Goal: Information Seeking & Learning: Learn about a topic

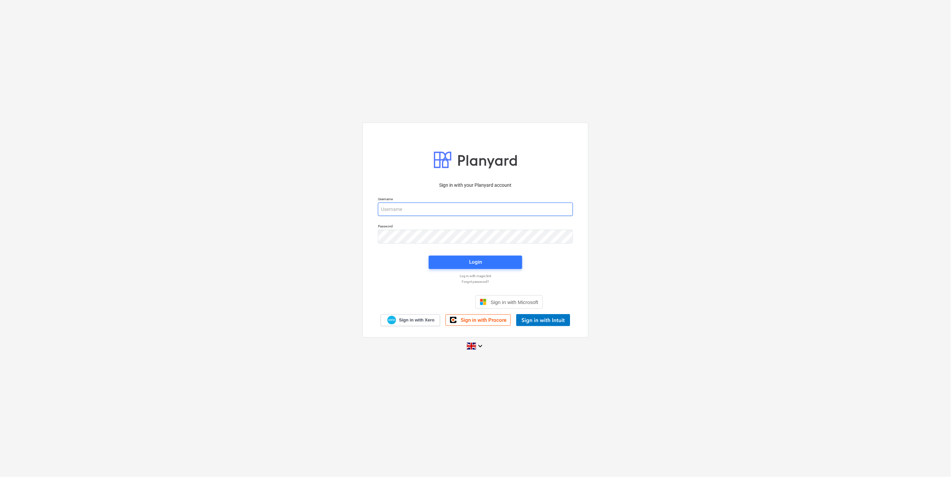
click at [423, 213] on input "email" at bounding box center [475, 209] width 195 height 13
type input "mintautas.paskevicius@bonava.com"
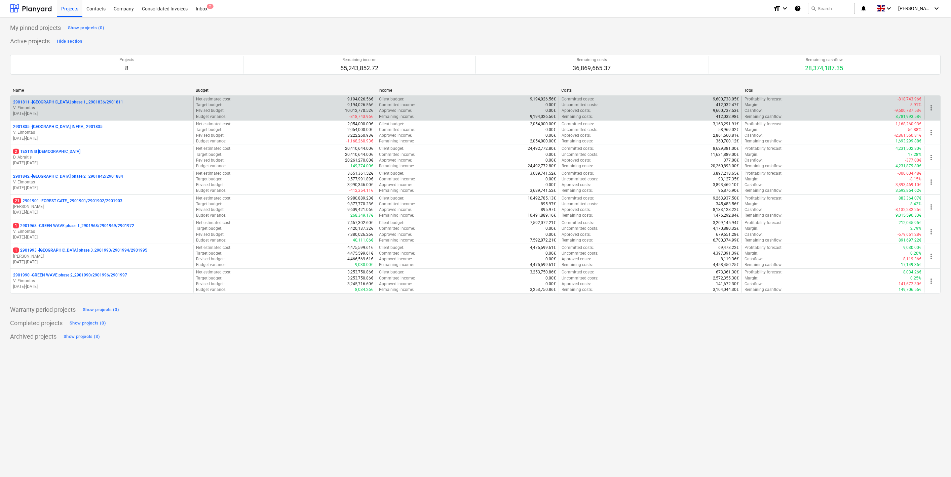
click at [107, 103] on div "2901811 - LAKE TOWN phase 1_ 2901836/2901811" at bounding box center [102, 103] width 178 height 6
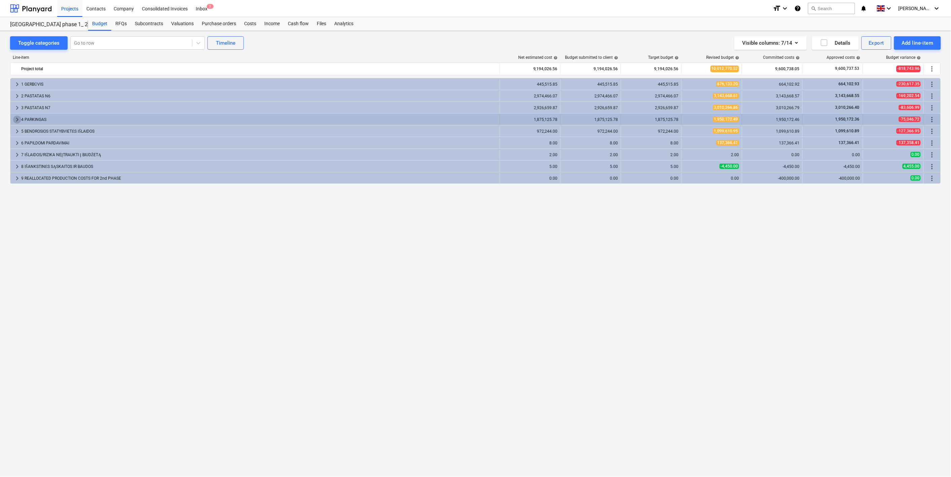
click at [18, 118] on span "keyboard_arrow_right" at bounding box center [17, 120] width 8 height 8
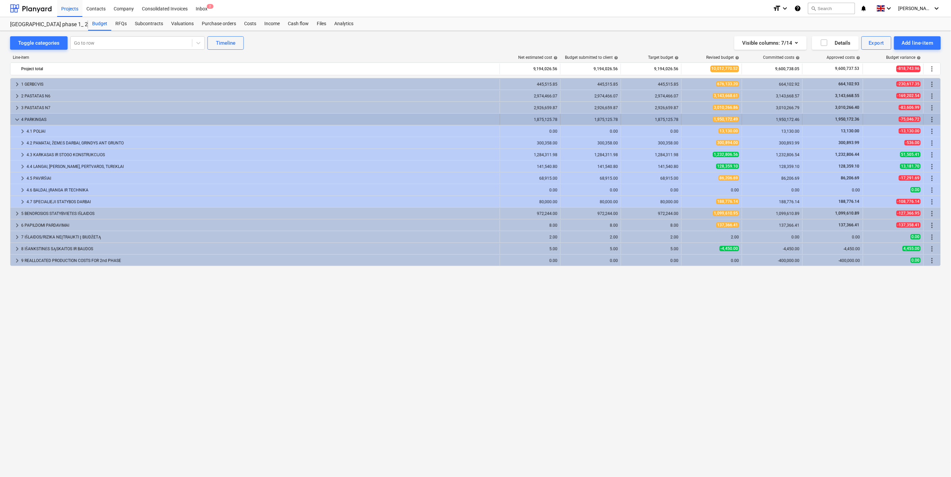
click at [17, 121] on span "keyboard_arrow_down" at bounding box center [17, 120] width 8 height 8
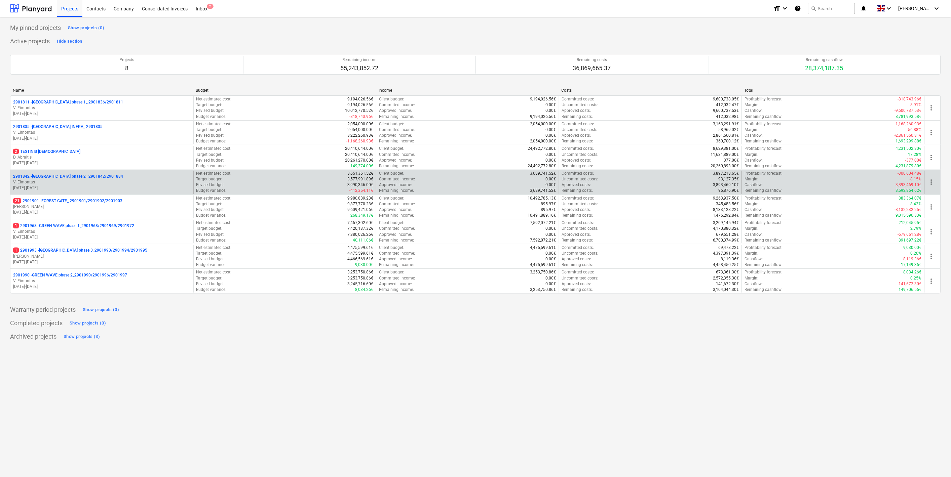
click at [79, 186] on p "01.10.2023 - 31.01.2025" at bounding box center [102, 188] width 178 height 6
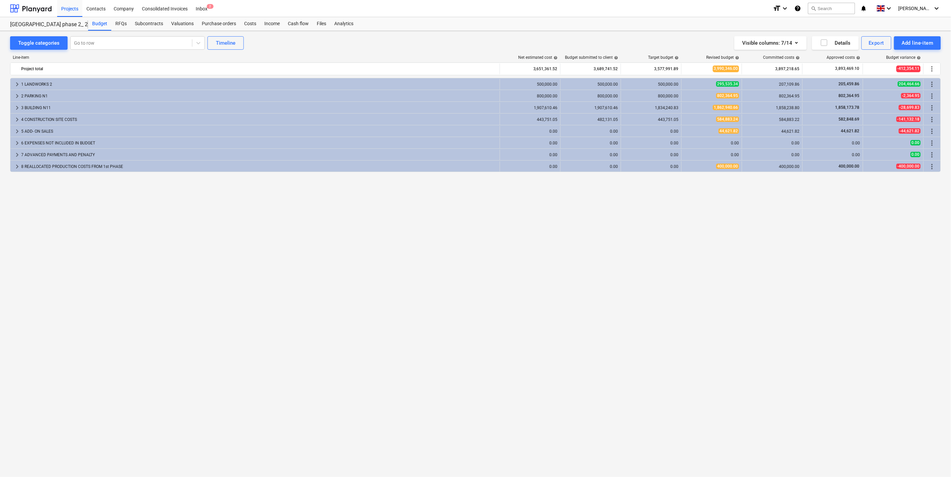
click at [563, 188] on div "keyboard_arrow_right 1 LANDWORKS 2 500,000.00 500,000.00 500,000.00 295,535.34 …" at bounding box center [475, 264] width 931 height 372
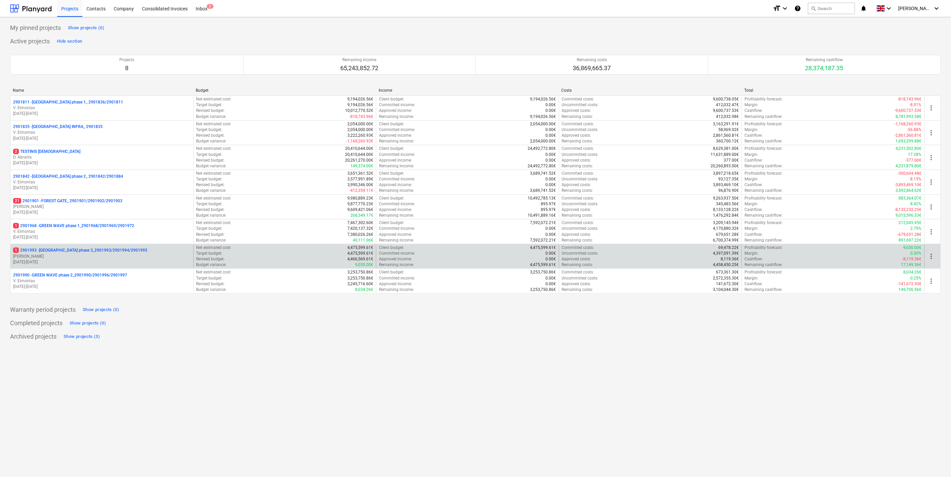
click at [104, 247] on div "1 2901993 - LAKE TOWN phase 3_2901993/2901994/2901995 J. Karalius 01.09.2025 - …" at bounding box center [101, 256] width 183 height 23
click at [104, 249] on p "1 2901993 - LAKE TOWN phase 3_2901993/2901994/2901995" at bounding box center [80, 251] width 134 height 6
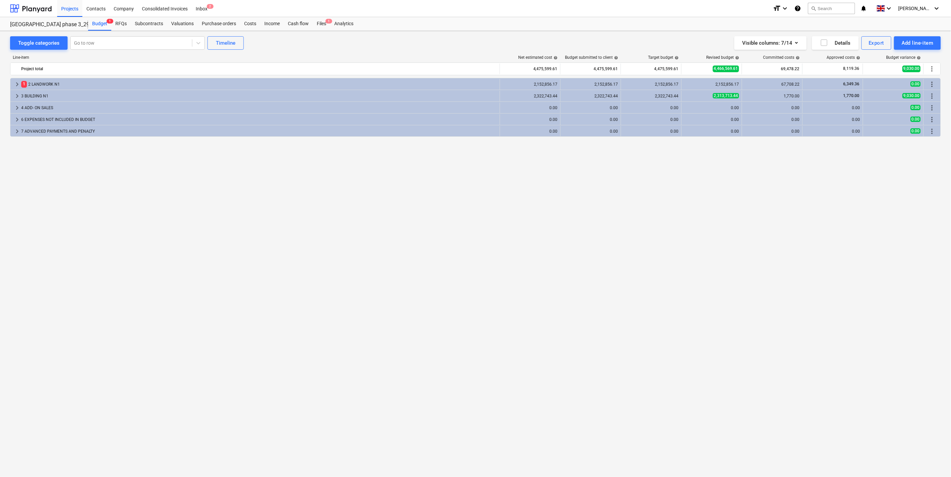
click at [535, 210] on div "keyboard_arrow_right 1 2 LANDWORK N1 2,152,856.17 2,152,856.17 2,152,856.17 2,1…" at bounding box center [475, 264] width 931 height 372
click at [522, 213] on div "keyboard_arrow_right 1 2 LANDWORK N1 2,152,856.17 2,152,856.17 2,152,856.17 2,1…" at bounding box center [475, 264] width 931 height 372
click at [484, 209] on div "keyboard_arrow_right 1 2 LANDWORK N1 2,152,856.17 2,152,856.17 2,152,856.17 2,1…" at bounding box center [475, 264] width 931 height 372
click at [363, 156] on div "keyboard_arrow_right 1 2 LANDWORK N1 2,152,856.17 2,152,856.17 2,152,856.17 2,1…" at bounding box center [475, 264] width 931 height 372
click at [361, 147] on div "keyboard_arrow_right 1 2 LANDWORK N1 2,152,856.17 2,152,856.17 2,152,856.17 2,1…" at bounding box center [475, 264] width 931 height 372
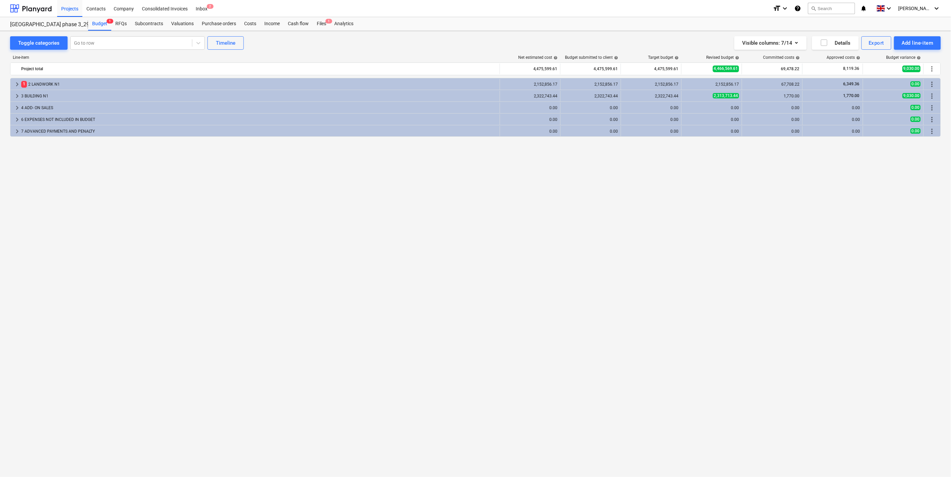
click at [356, 157] on div "keyboard_arrow_right 1 2 LANDWORK N1 2,152,856.17 2,152,856.17 2,152,856.17 2,1…" at bounding box center [475, 264] width 931 height 372
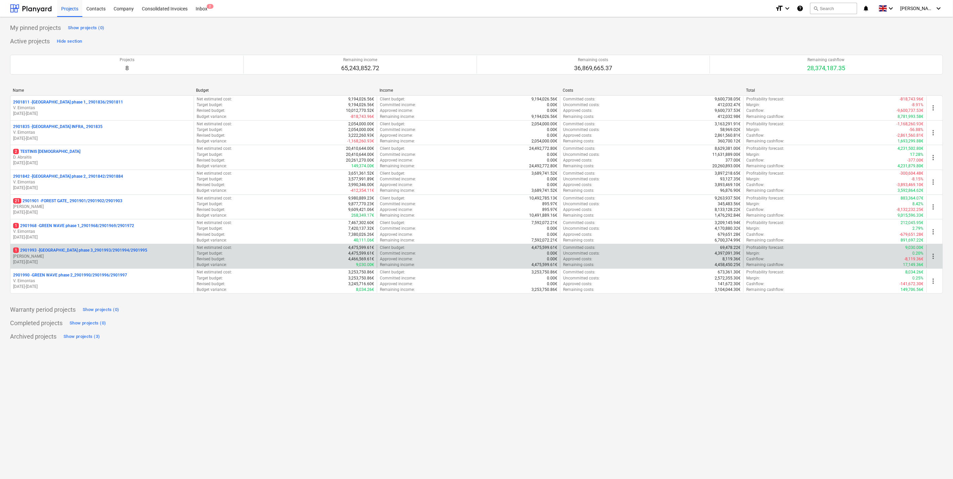
click at [96, 253] on p "1 2901993 - LAKE TOWN phase 3_2901993/2901994/2901995" at bounding box center [80, 251] width 134 height 6
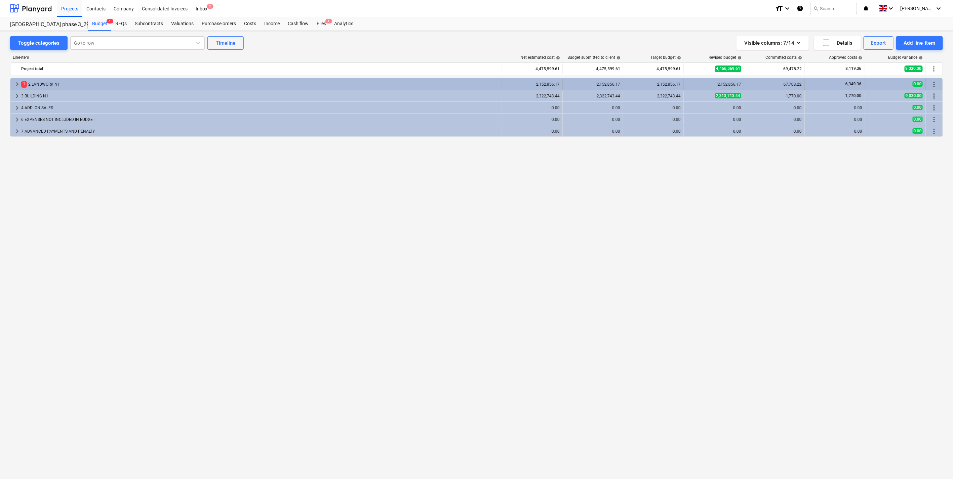
click at [14, 83] on span "keyboard_arrow_right" at bounding box center [17, 84] width 8 height 8
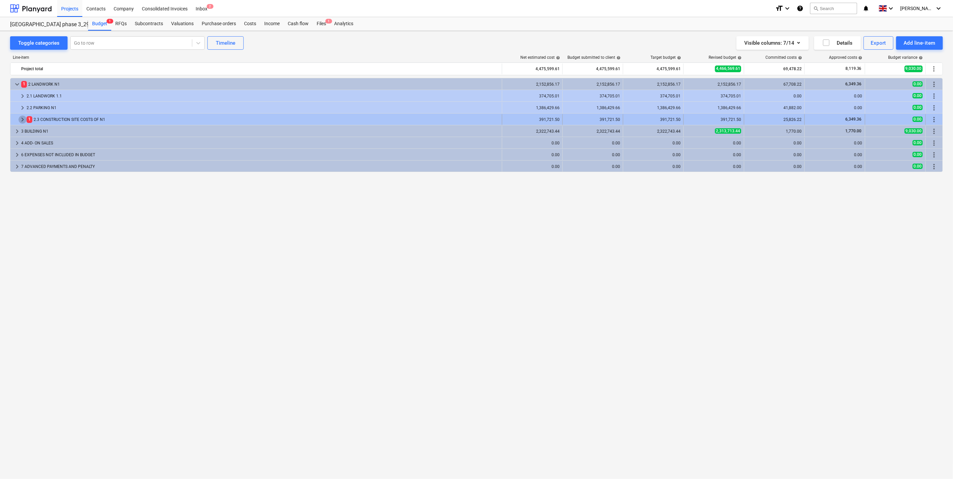
click at [21, 121] on span "keyboard_arrow_right" at bounding box center [22, 120] width 8 height 8
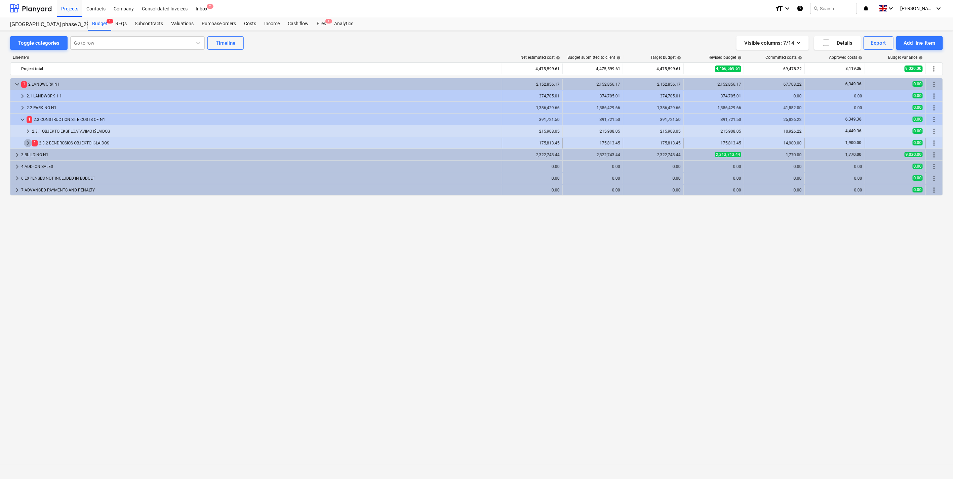
click at [25, 144] on span "keyboard_arrow_right" at bounding box center [28, 143] width 8 height 8
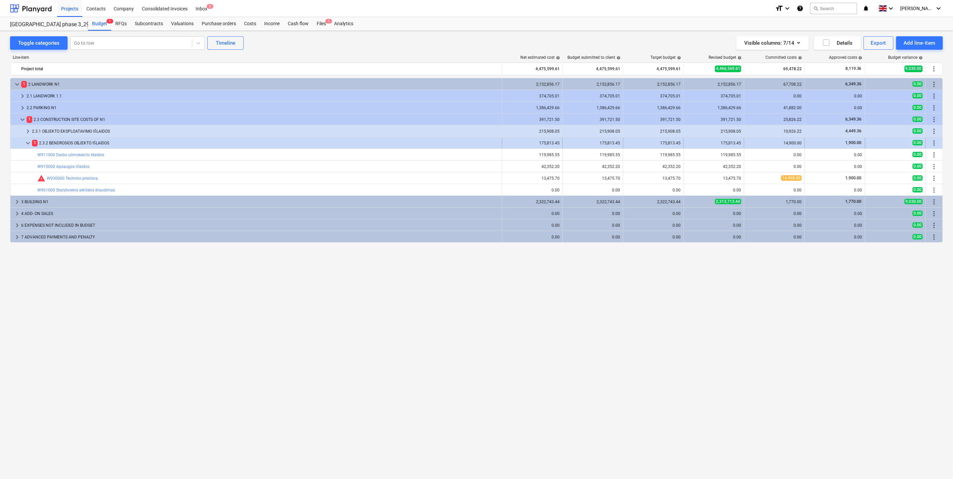
click at [28, 145] on span "keyboard_arrow_down" at bounding box center [28, 143] width 8 height 8
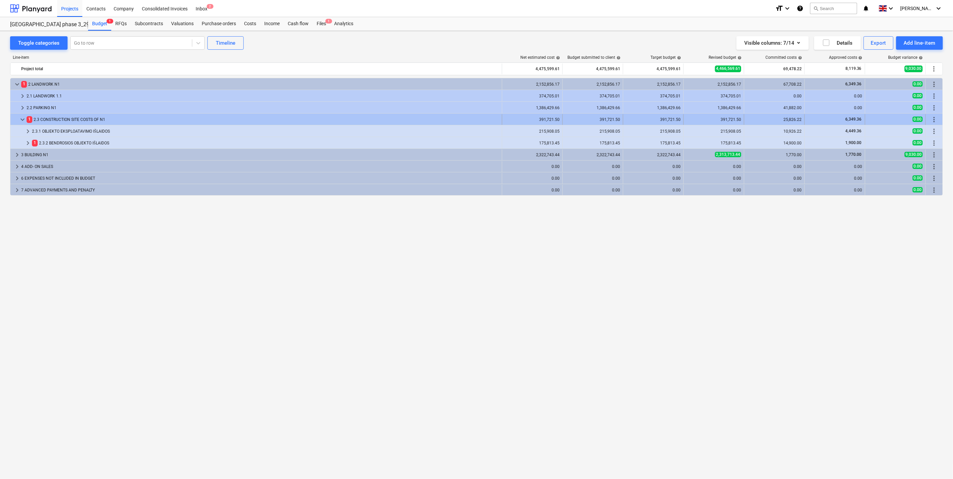
click at [22, 120] on span "keyboard_arrow_down" at bounding box center [22, 120] width 8 height 8
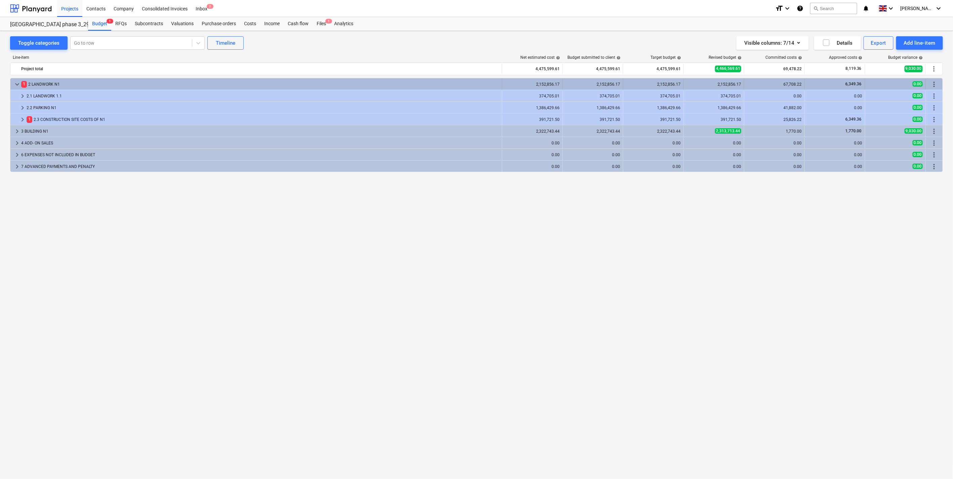
click at [15, 84] on span "keyboard_arrow_down" at bounding box center [17, 84] width 8 height 8
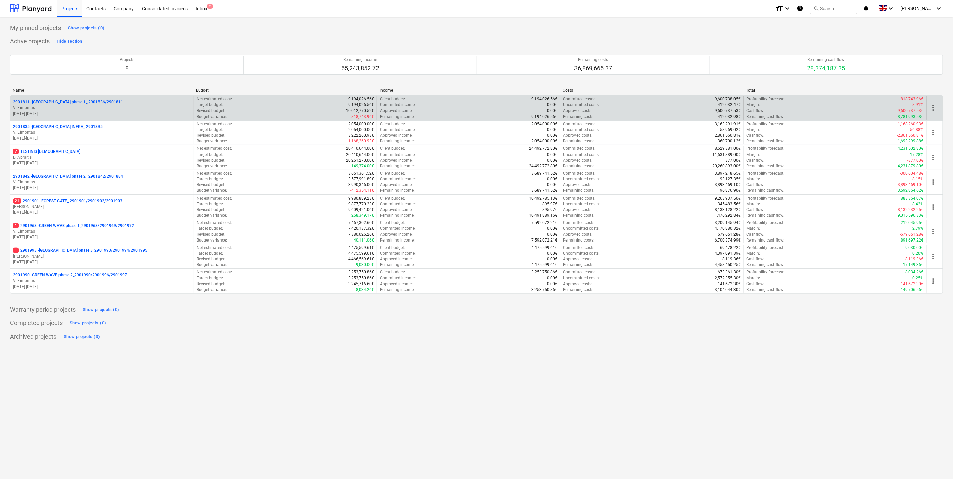
click at [77, 102] on p "2901811 - LAKE TOWN phase 1_ 2901836/2901811" at bounding box center [68, 103] width 110 height 6
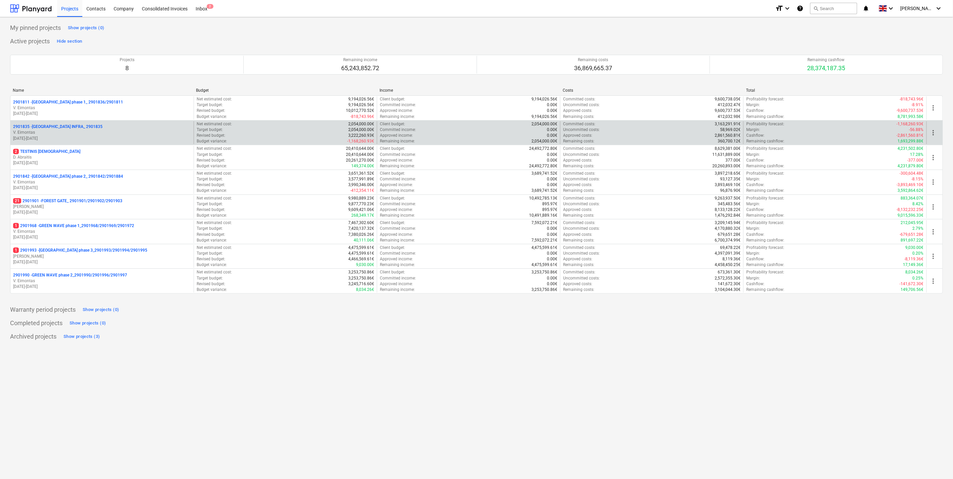
click at [104, 127] on div "2901835 - LAKE TOWN INFRA_ 2901835" at bounding box center [102, 127] width 178 height 6
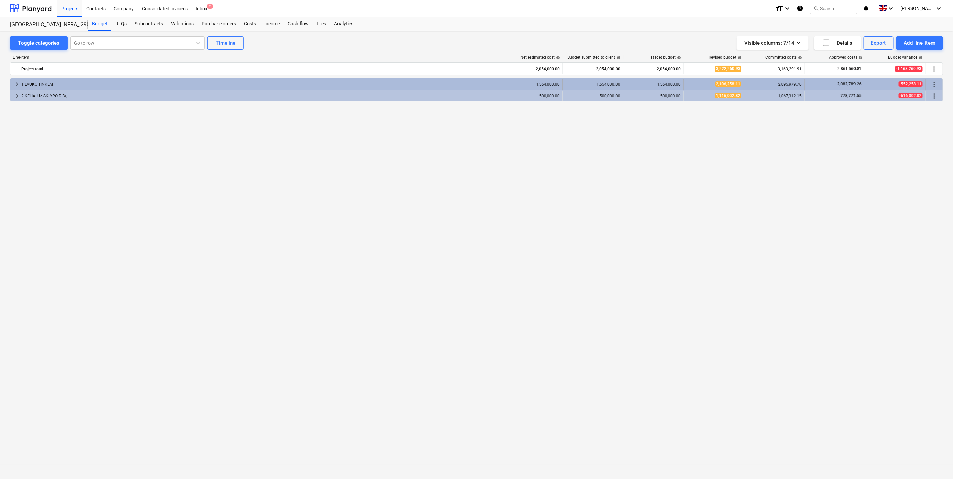
click at [16, 83] on span "keyboard_arrow_right" at bounding box center [17, 84] width 8 height 8
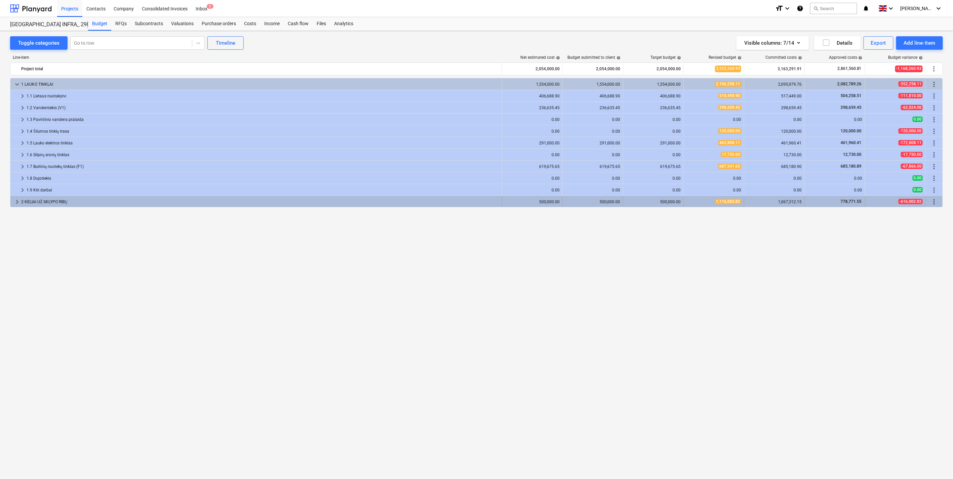
click at [16, 202] on span "keyboard_arrow_right" at bounding box center [17, 202] width 8 height 8
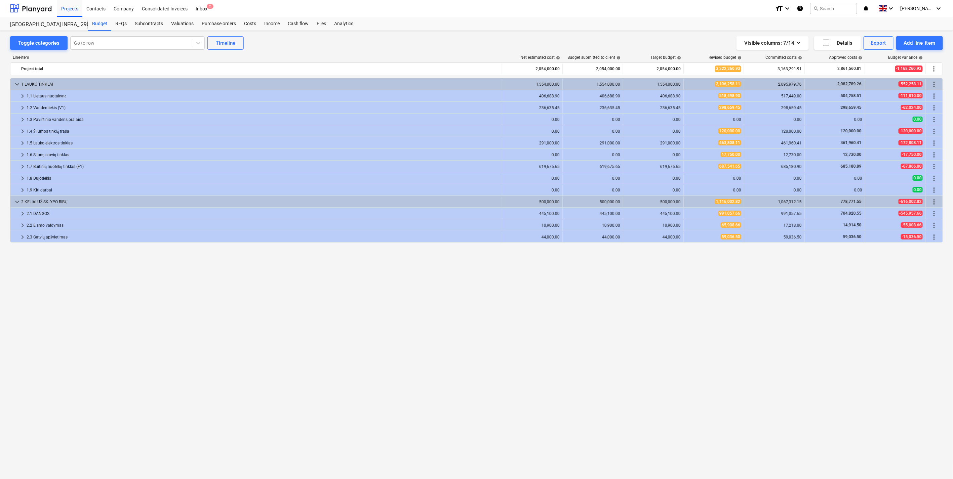
click at [16, 202] on span "keyboard_arrow_down" at bounding box center [17, 202] width 8 height 8
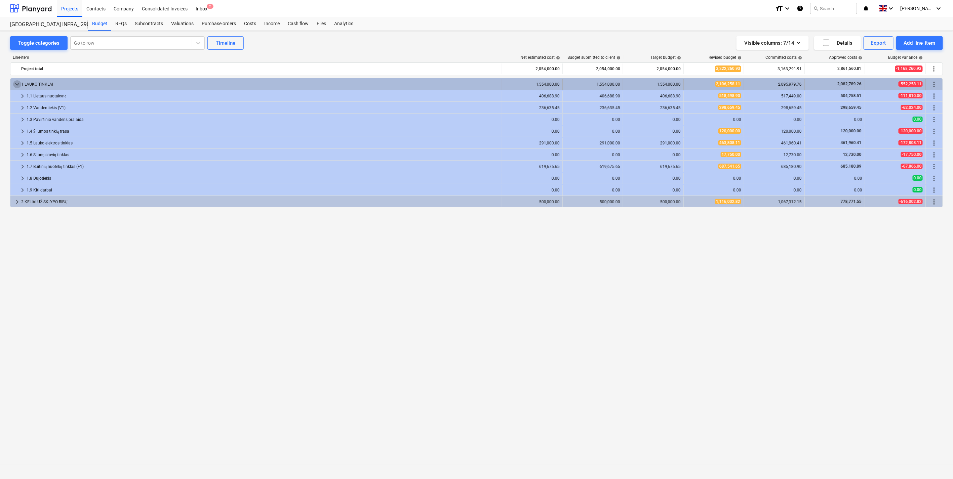
click at [15, 85] on span "keyboard_arrow_down" at bounding box center [17, 84] width 8 height 8
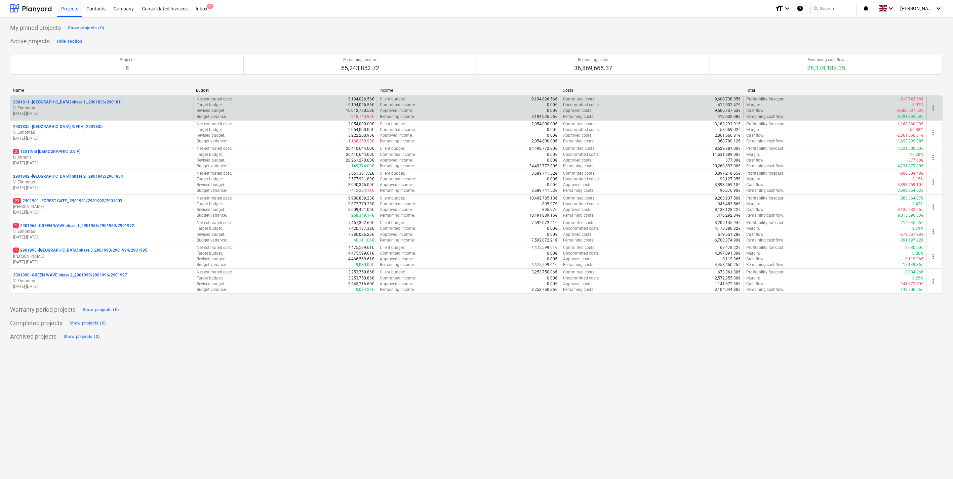
click at [89, 115] on p "20.11.2023 - 31.12.2024" at bounding box center [102, 114] width 178 height 6
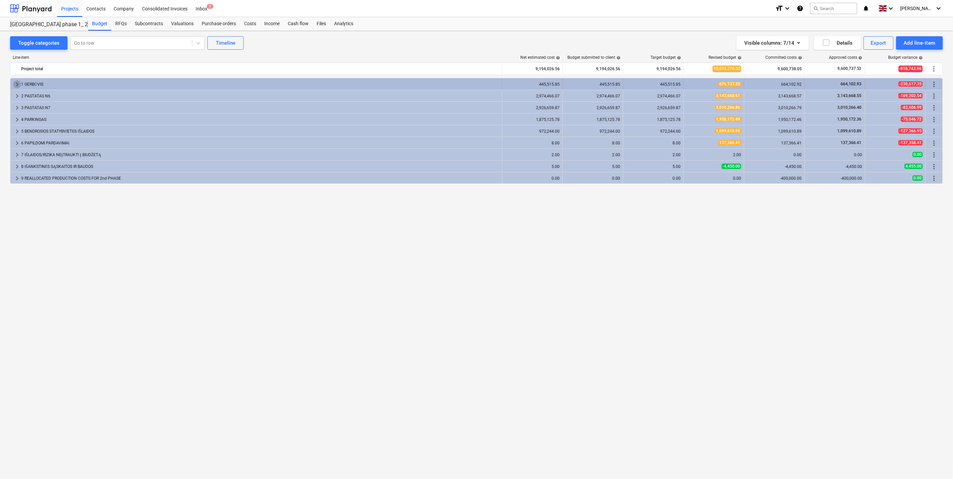
click at [16, 86] on span "keyboard_arrow_right" at bounding box center [17, 84] width 8 height 8
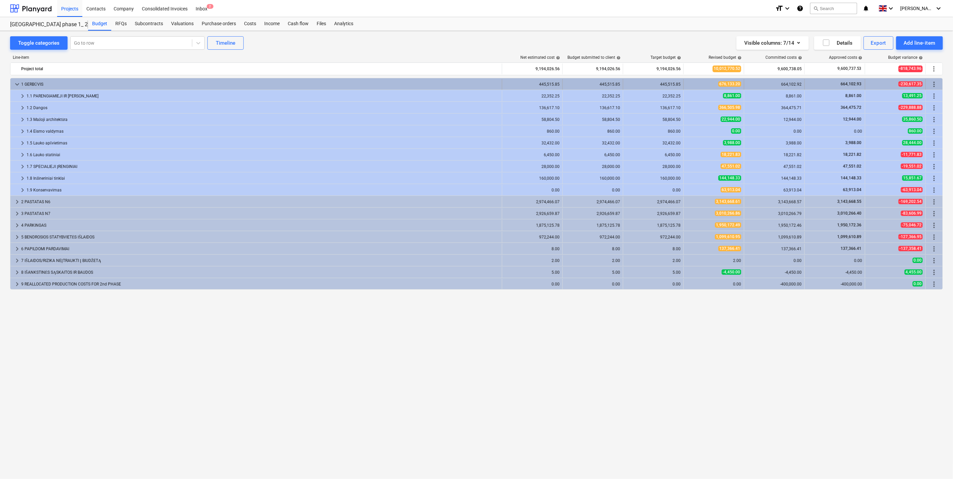
click at [16, 86] on span "keyboard_arrow_down" at bounding box center [17, 84] width 8 height 8
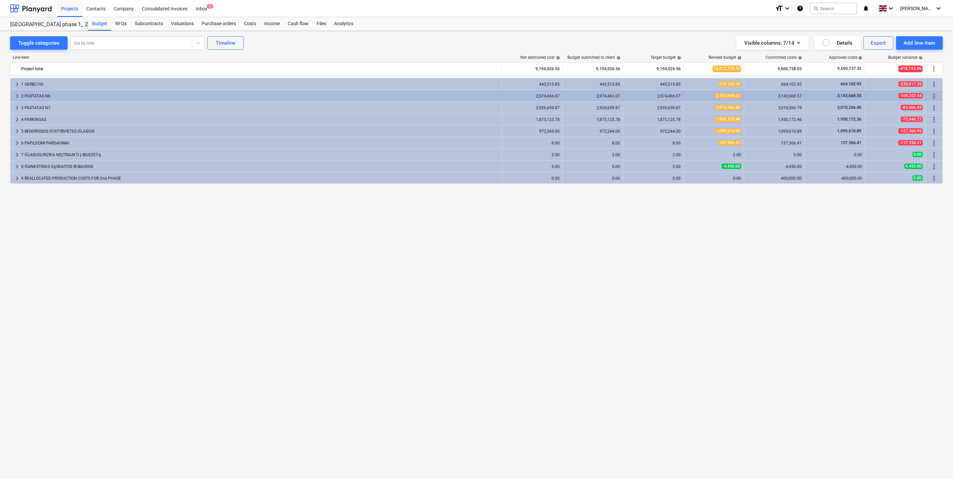
click at [15, 94] on span "keyboard_arrow_right" at bounding box center [17, 96] width 8 height 8
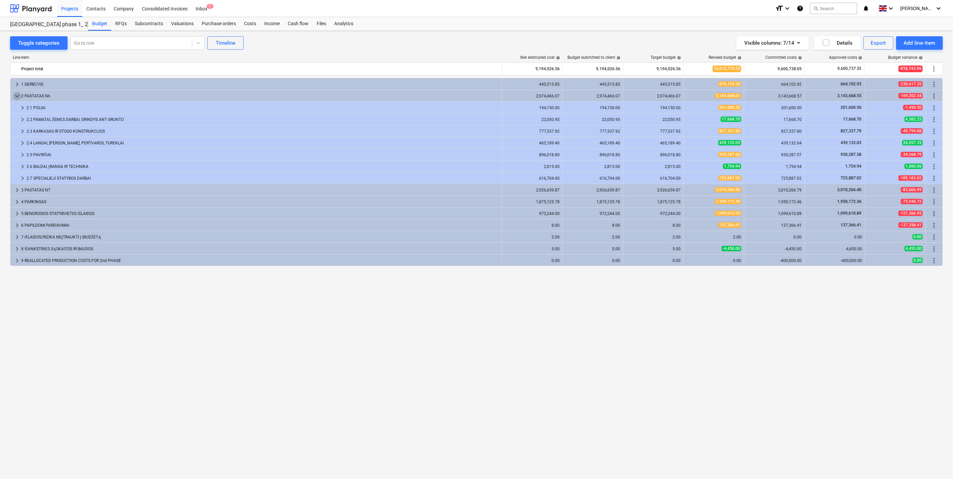
click at [15, 94] on span "keyboard_arrow_down" at bounding box center [17, 96] width 8 height 8
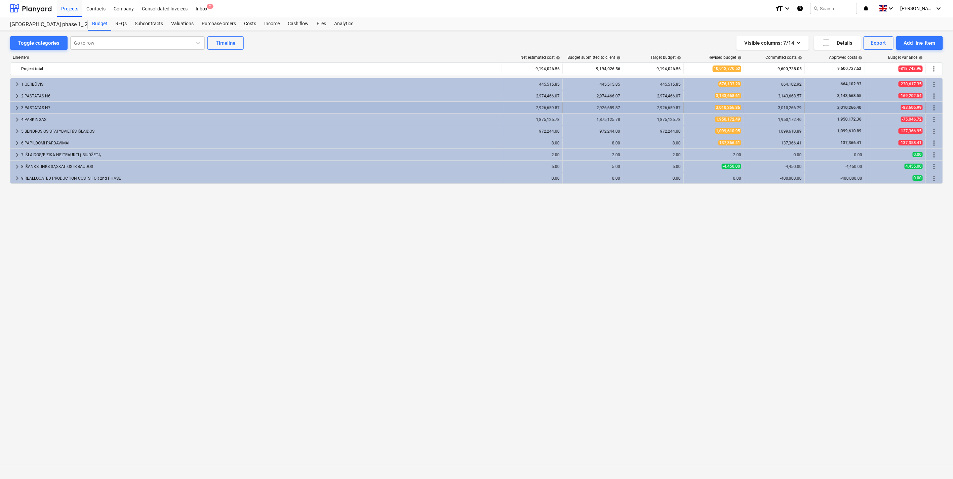
click at [17, 107] on span "keyboard_arrow_right" at bounding box center [17, 108] width 8 height 8
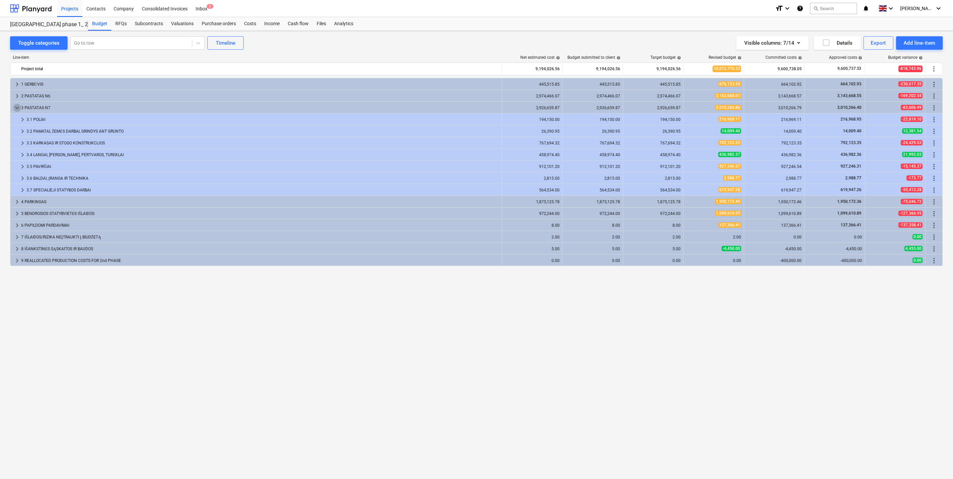
click at [17, 107] on span "keyboard_arrow_down" at bounding box center [17, 108] width 8 height 8
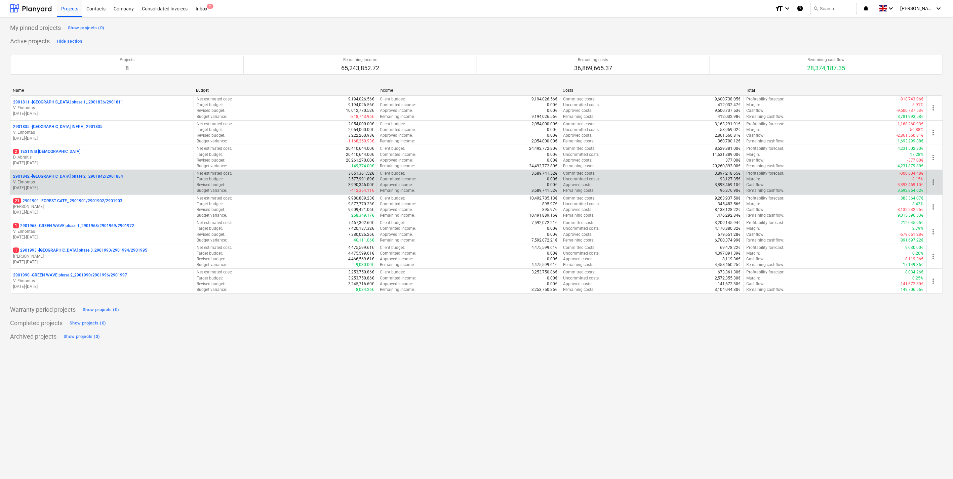
click at [70, 179] on p "2901842 - LAKE TOWN phase 2_ 2901842/2901884" at bounding box center [68, 177] width 110 height 6
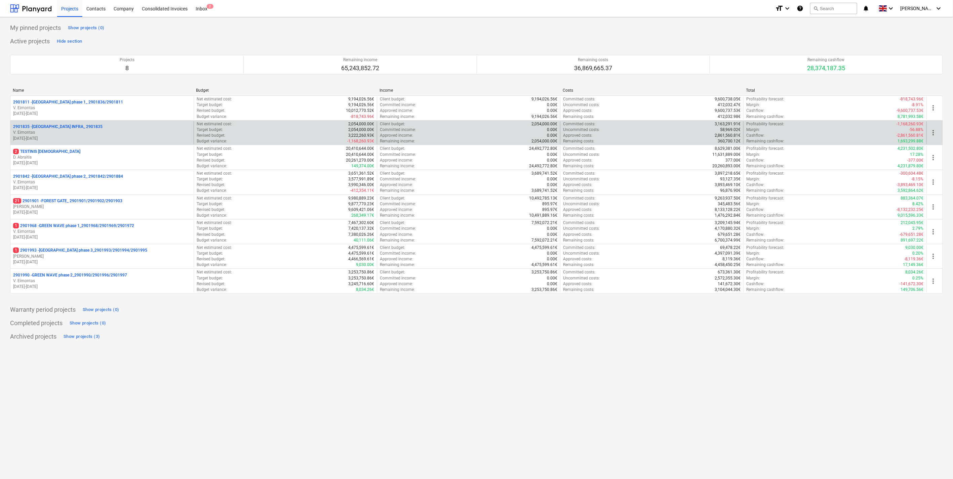
click at [112, 136] on p "01.05.2024 - 31.12.2024" at bounding box center [102, 139] width 178 height 6
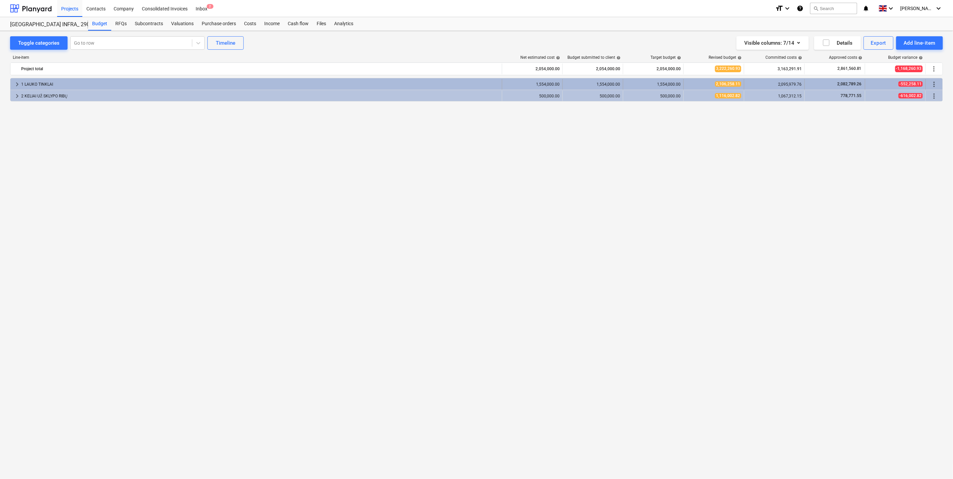
click at [17, 82] on span "keyboard_arrow_right" at bounding box center [17, 84] width 8 height 8
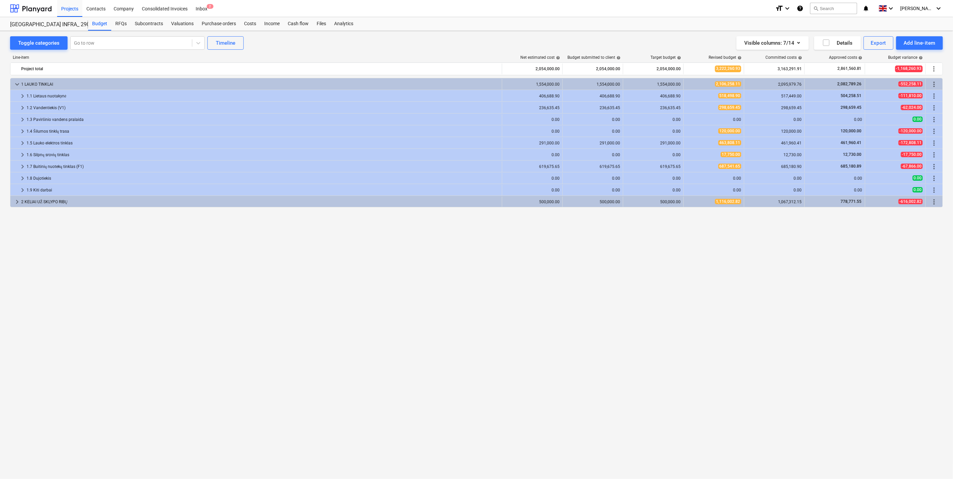
click at [17, 82] on span "keyboard_arrow_down" at bounding box center [17, 84] width 8 height 8
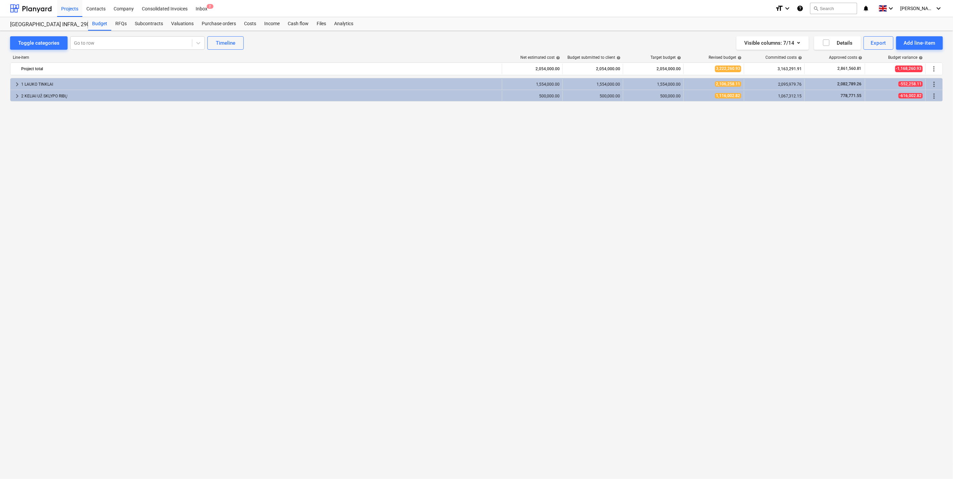
click at [287, 190] on div "keyboard_arrow_right 1 LAUKO TINKLAI 1,554,000.00 1,554,000.00 1,554,000.00 2,1…" at bounding box center [476, 265] width 933 height 374
click at [225, 147] on div "keyboard_arrow_right 1 LAUKO TINKLAI 1,554,000.00 1,554,000.00 1,554,000.00 2,1…" at bounding box center [476, 265] width 933 height 374
drag, startPoint x: 189, startPoint y: 160, endPoint x: 96, endPoint y: 16, distance: 171.7
click at [189, 160] on div "keyboard_arrow_right 1 LAUKO TINKLAI 1,554,000.00 1,554,000.00 1,554,000.00 2,1…" at bounding box center [476, 265] width 933 height 374
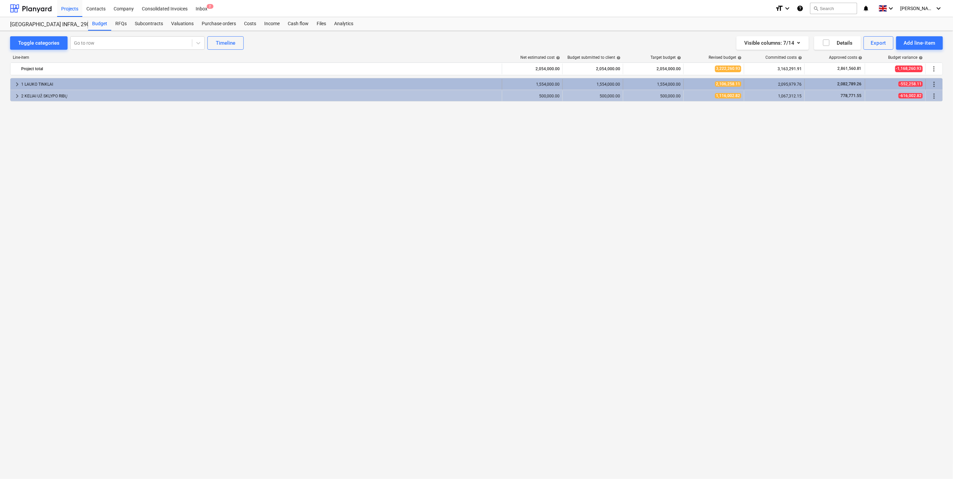
click at [17, 86] on span "keyboard_arrow_right" at bounding box center [17, 84] width 8 height 8
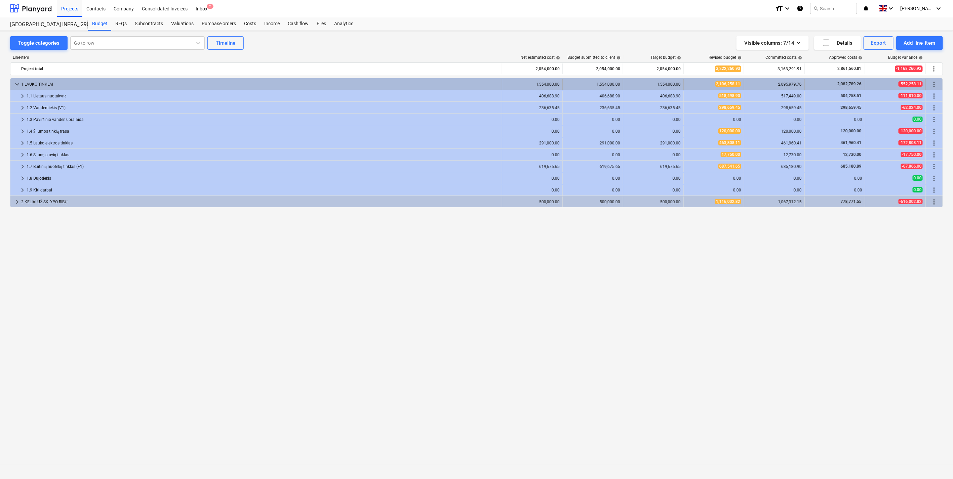
click at [15, 84] on span "keyboard_arrow_down" at bounding box center [17, 84] width 8 height 8
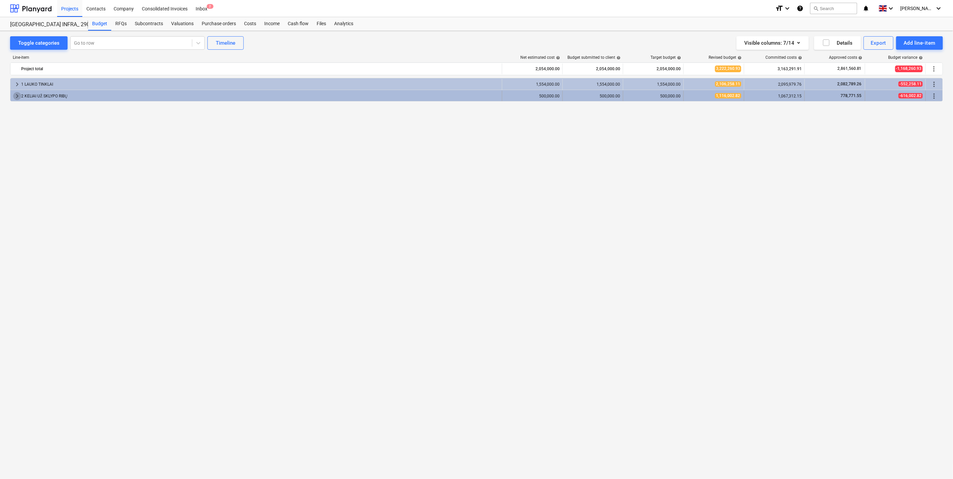
click at [17, 94] on span "keyboard_arrow_right" at bounding box center [17, 96] width 8 height 8
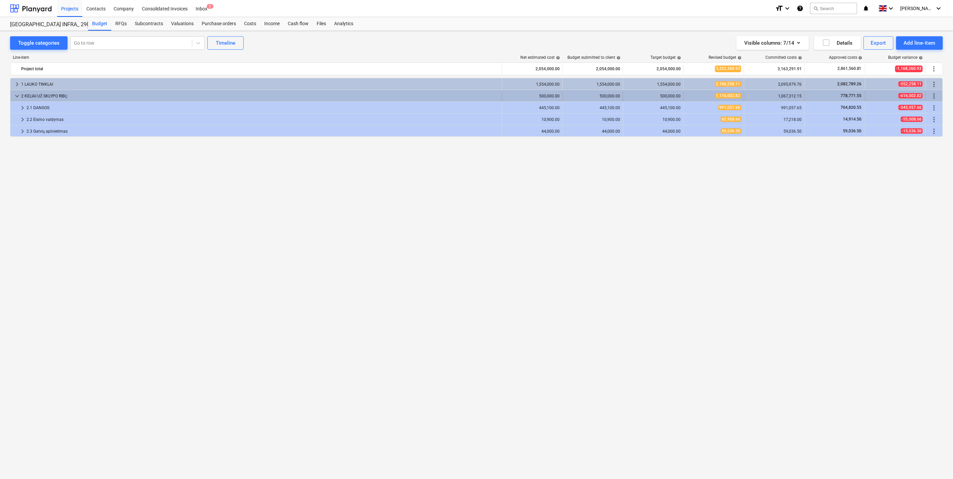
click at [15, 96] on span "keyboard_arrow_down" at bounding box center [17, 96] width 8 height 8
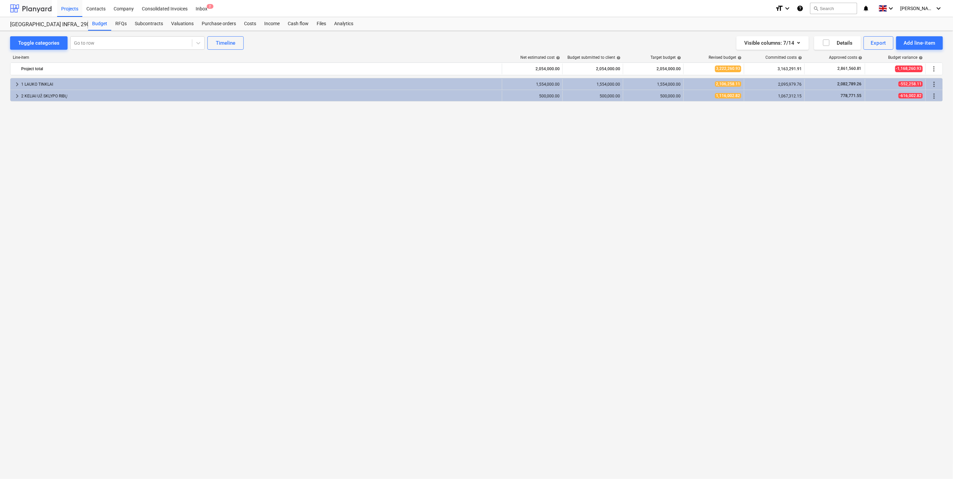
click at [42, 8] on div at bounding box center [31, 8] width 42 height 17
